Goal: Transaction & Acquisition: Purchase product/service

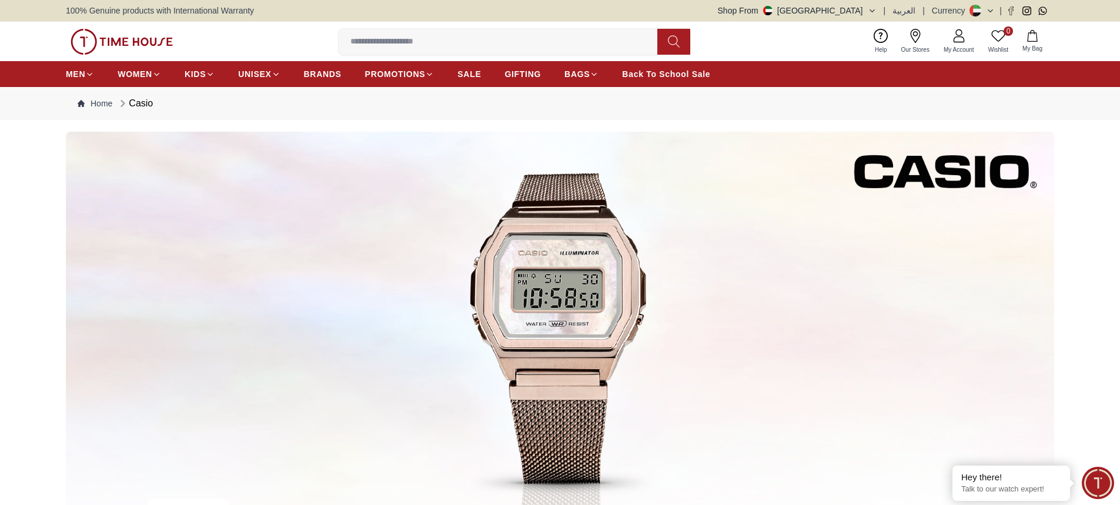
click at [484, 54] on label at bounding box center [503, 42] width 328 height 26
click at [484, 53] on input at bounding box center [503, 42] width 328 height 24
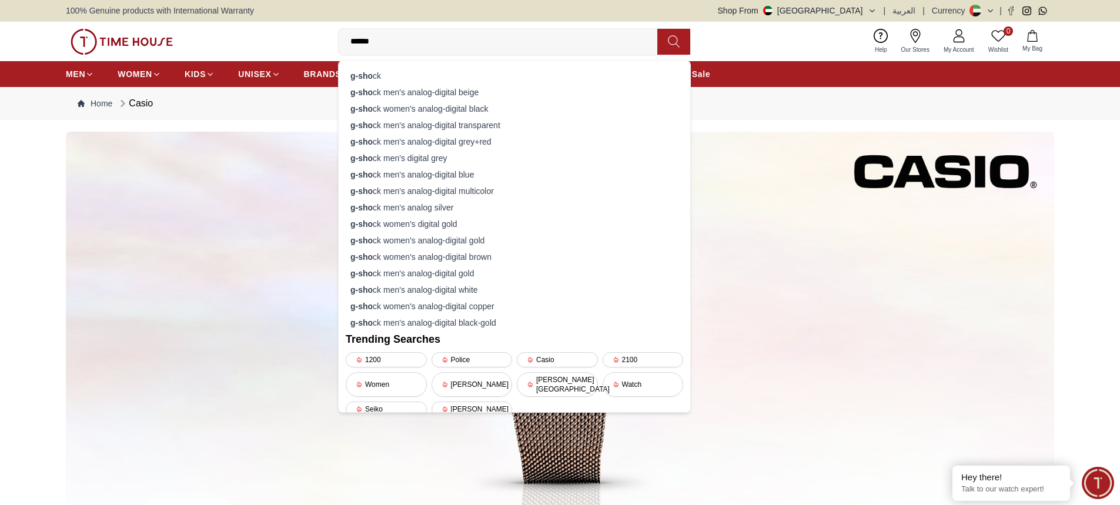
type input "*******"
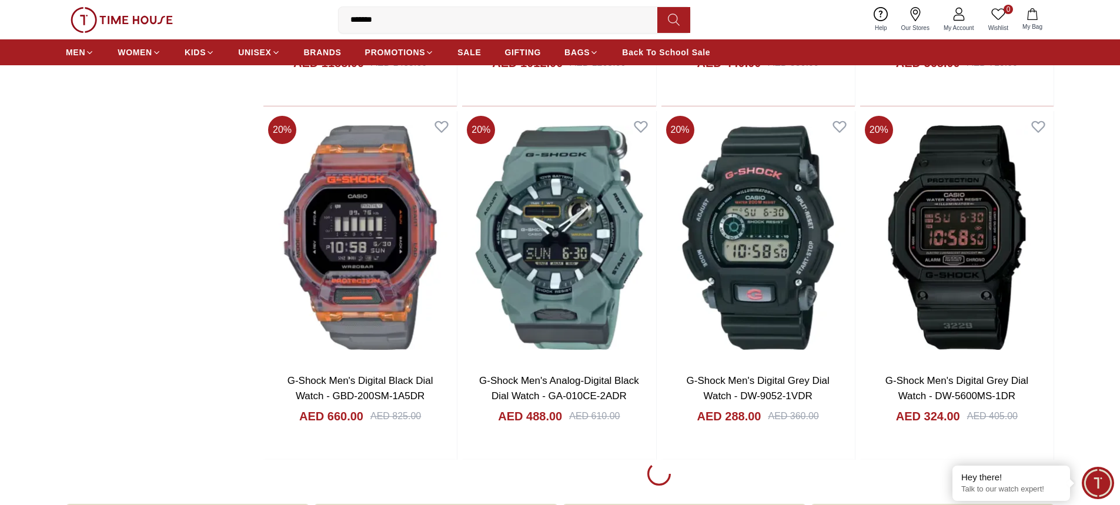
scroll to position [1489, 0]
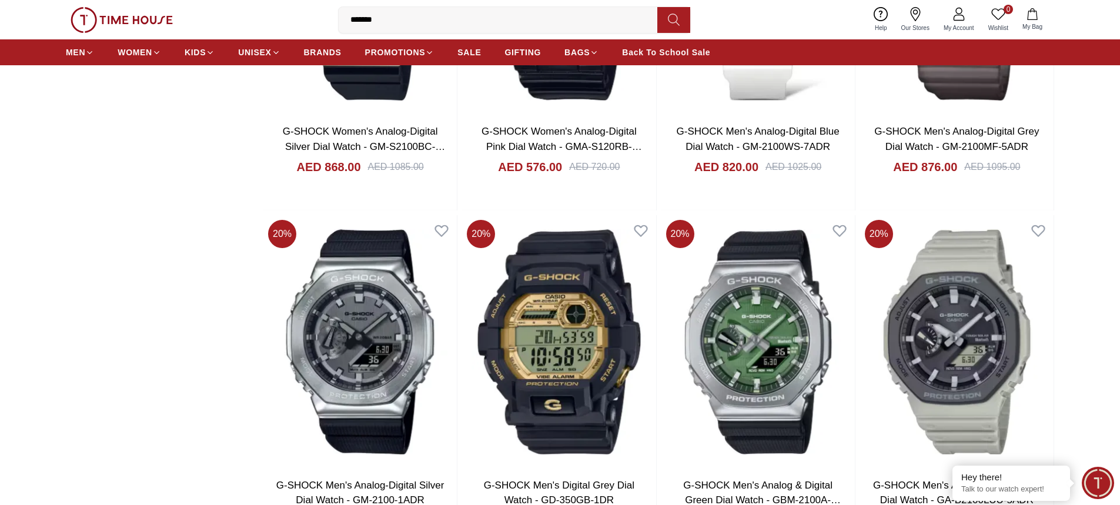
scroll to position [5094, 0]
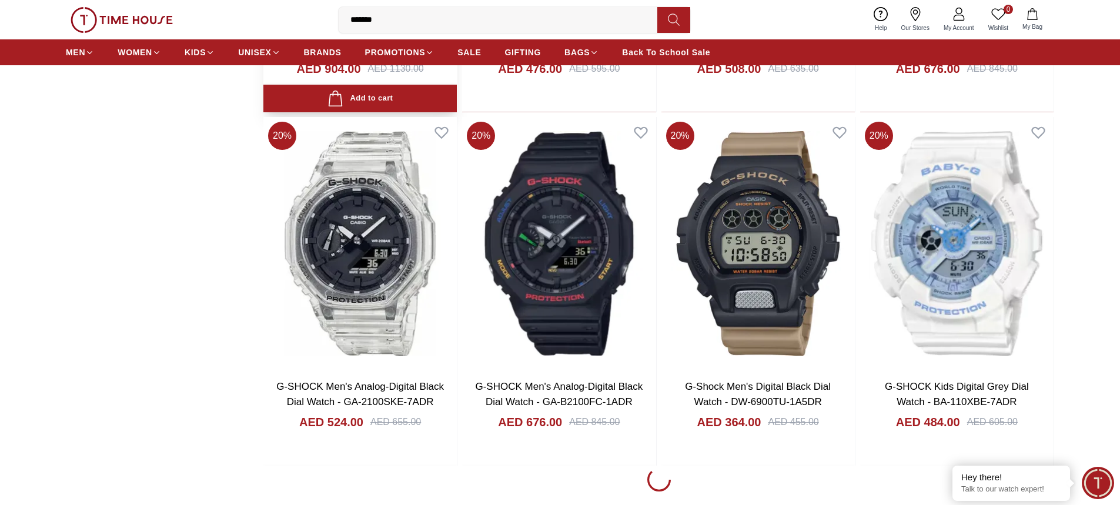
scroll to position [8542, 0]
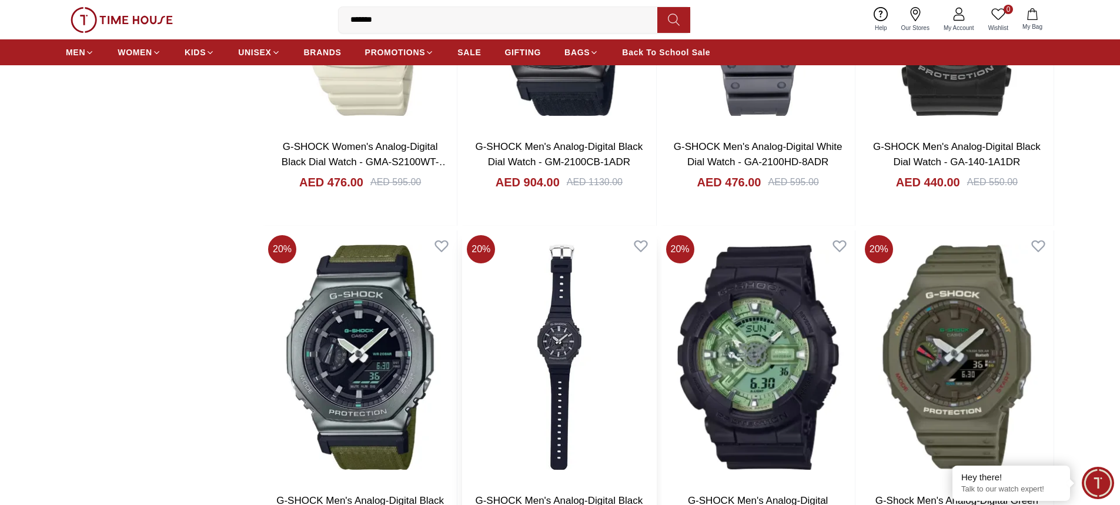
scroll to position [7759, 0]
